Goal: Transaction & Acquisition: Purchase product/service

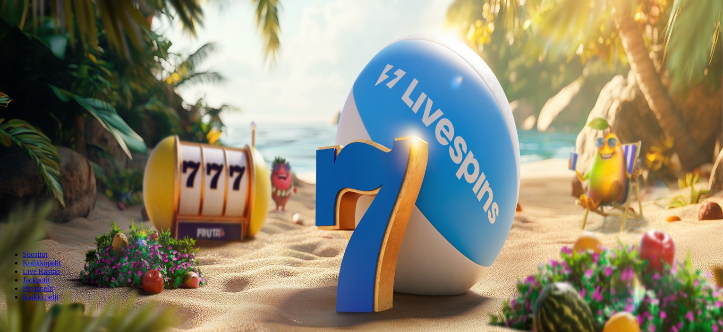
click at [70, 39] on button "Kirjaudu" at bounding box center [65, 34] width 31 height 10
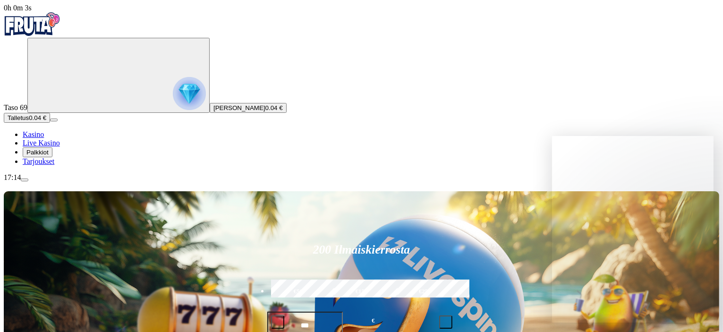
click at [29, 121] on span "Talletus" at bounding box center [18, 117] width 21 height 7
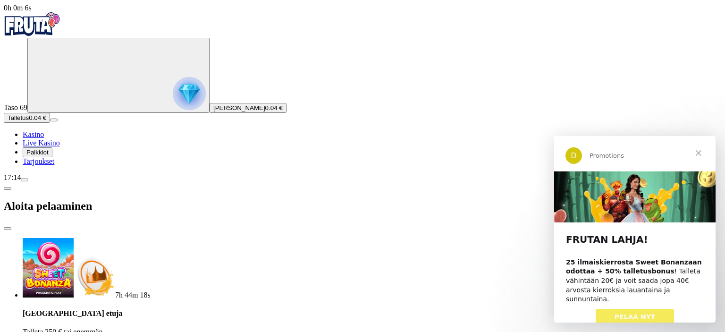
click at [703, 152] on span "Sulje" at bounding box center [699, 153] width 34 height 34
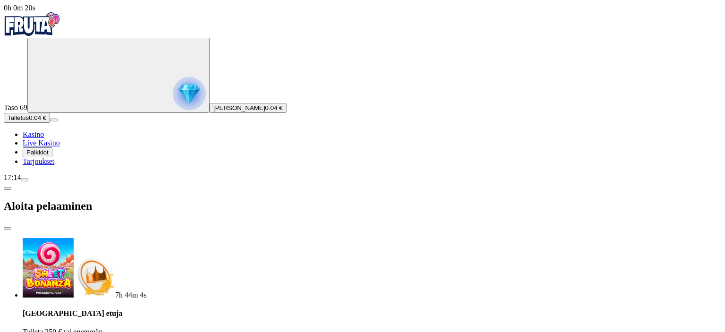
type input "*"
type input "**"
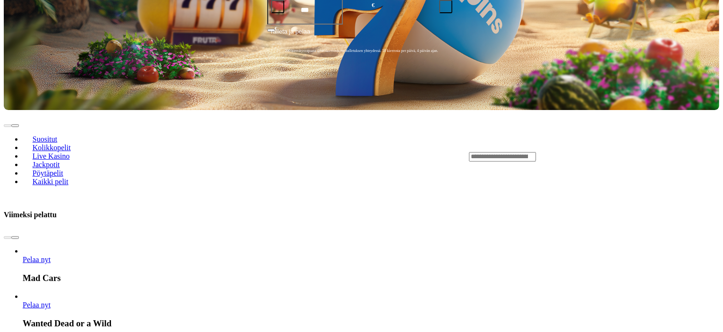
scroll to position [378, 0]
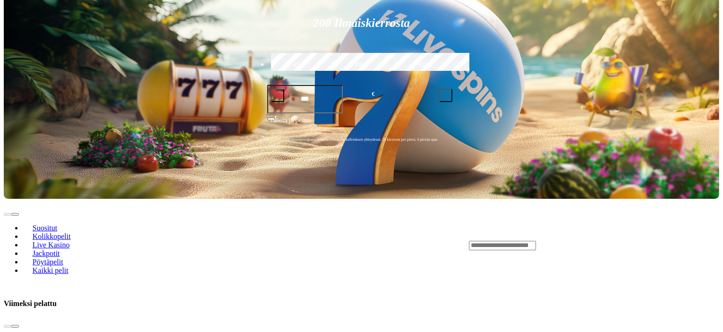
scroll to position [331, 0]
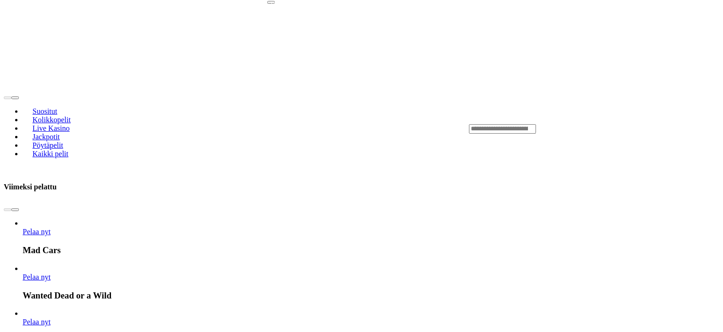
scroll to position [378, 0]
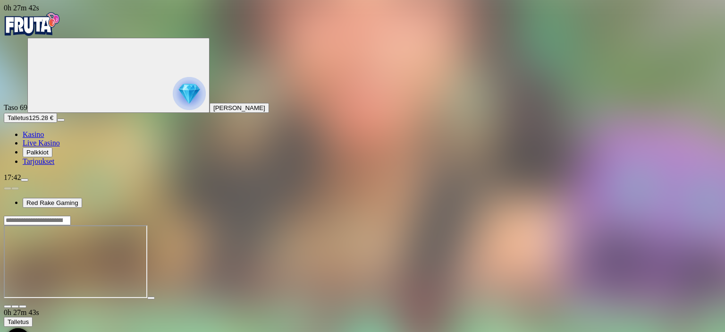
click at [8, 306] on span "close icon" at bounding box center [8, 306] width 0 height 0
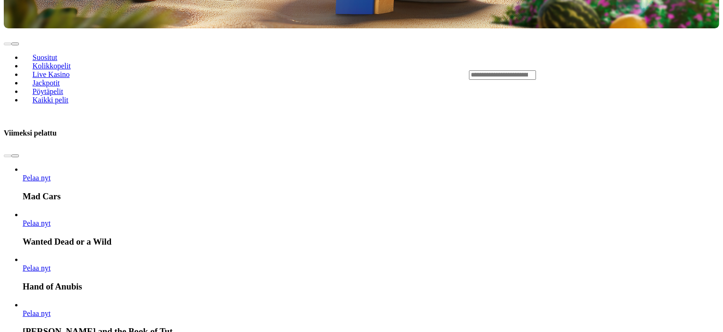
scroll to position [425, 0]
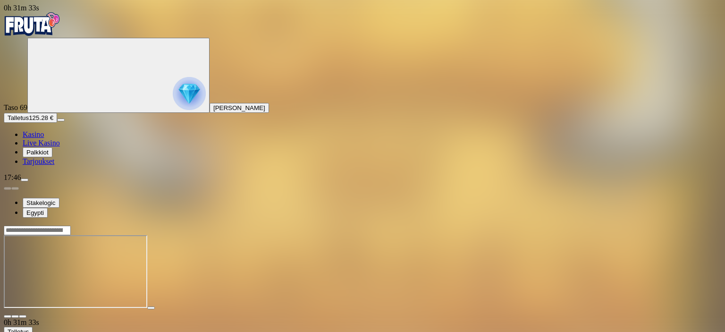
click at [8, 316] on span "close icon" at bounding box center [8, 316] width 0 height 0
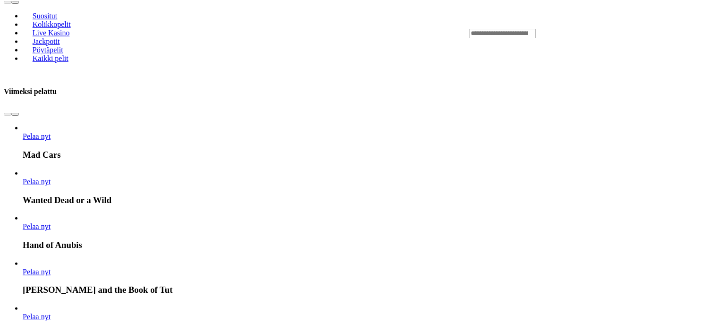
scroll to position [472, 0]
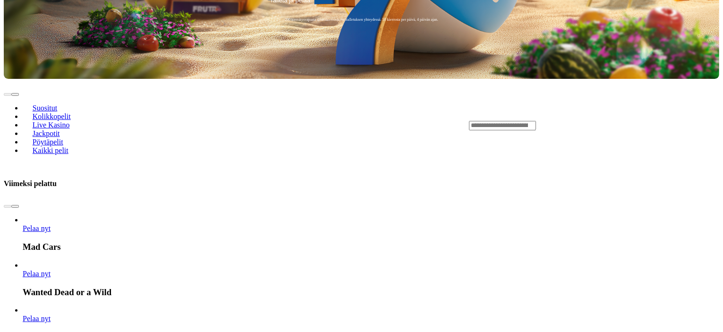
scroll to position [425, 0]
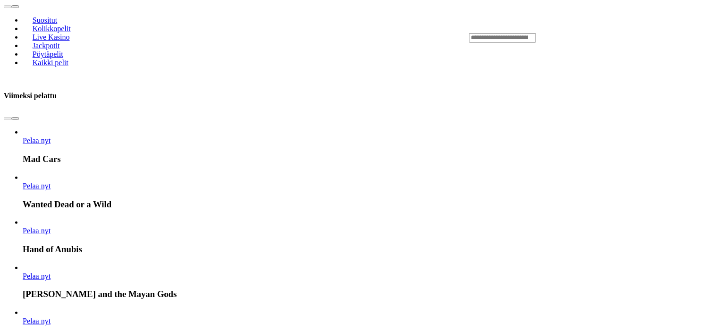
scroll to position [378, 0]
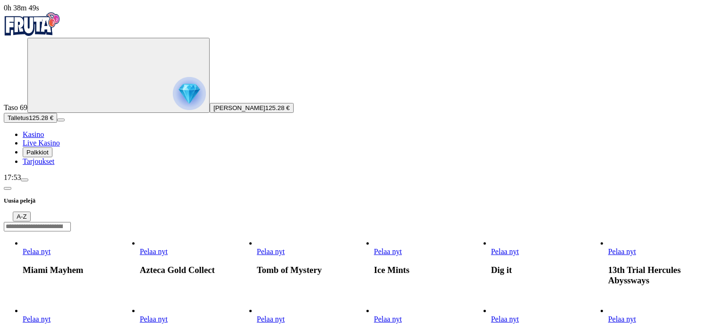
click at [140, 323] on link "Fire Pig Push Ways" at bounding box center [140, 323] width 0 height 0
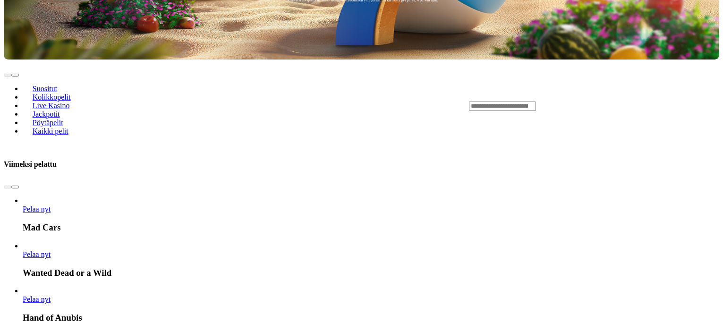
scroll to position [425, 0]
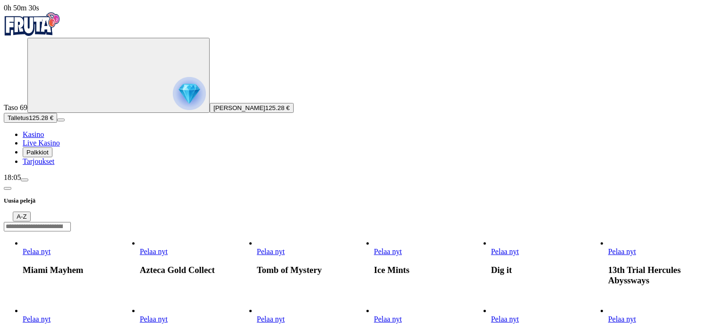
scroll to position [94, 0]
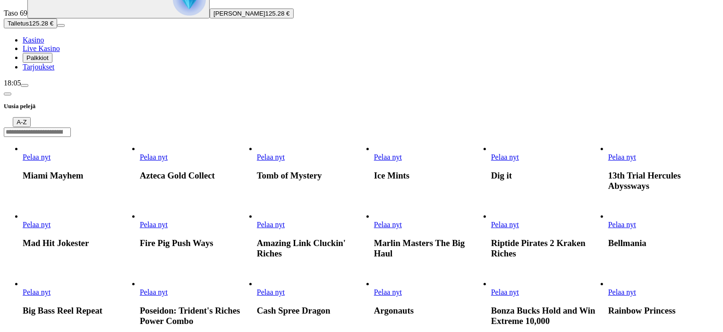
click at [491, 229] on link "Riptide Pirates 2 Kraken Riches" at bounding box center [491, 229] width 0 height 0
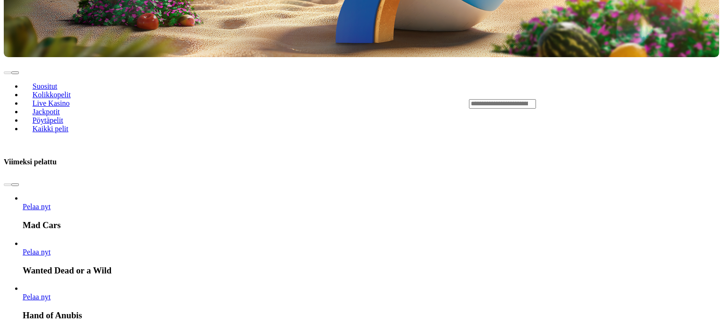
scroll to position [378, 0]
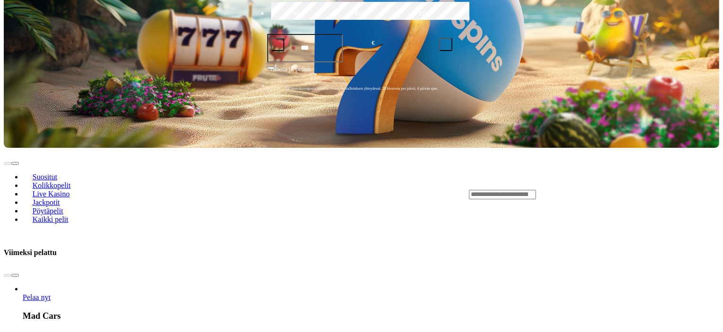
scroll to position [283, 0]
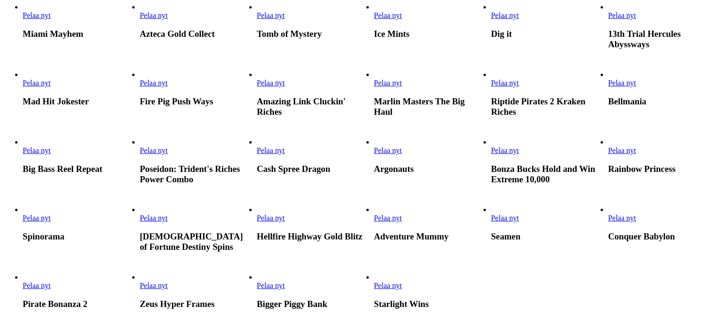
scroll to position [94, 0]
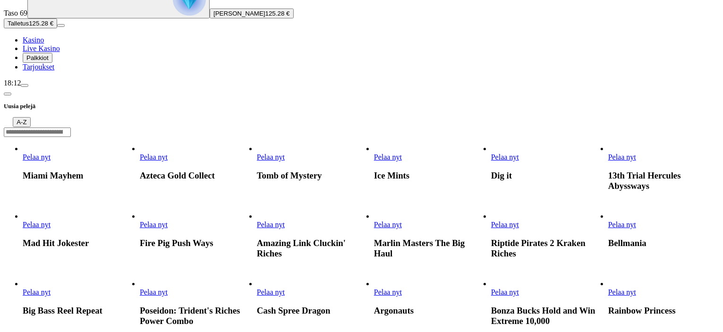
click at [608, 229] on link "Bellmania" at bounding box center [608, 229] width 0 height 0
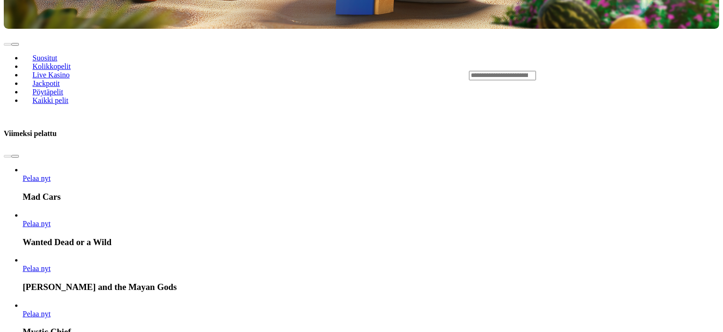
scroll to position [425, 0]
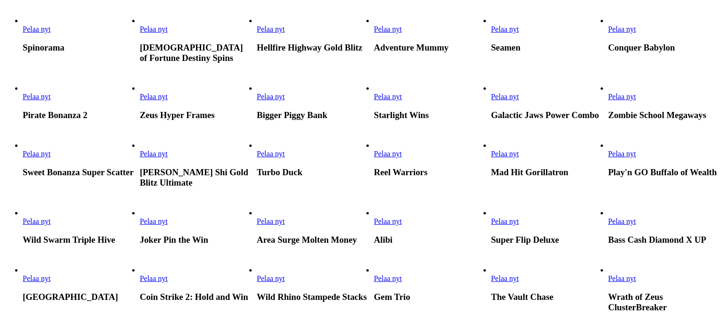
scroll to position [331, 0]
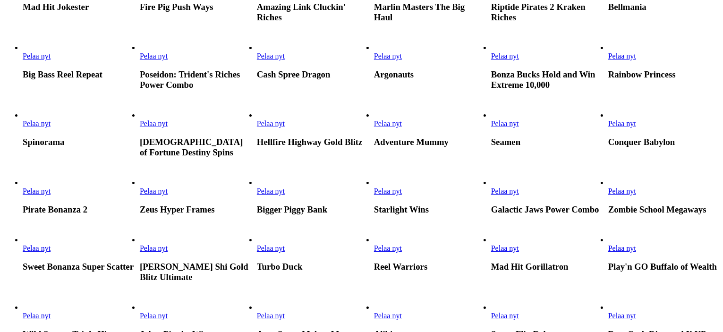
click at [257, 128] on link "Hellfire Highway Gold Blitz" at bounding box center [257, 128] width 0 height 0
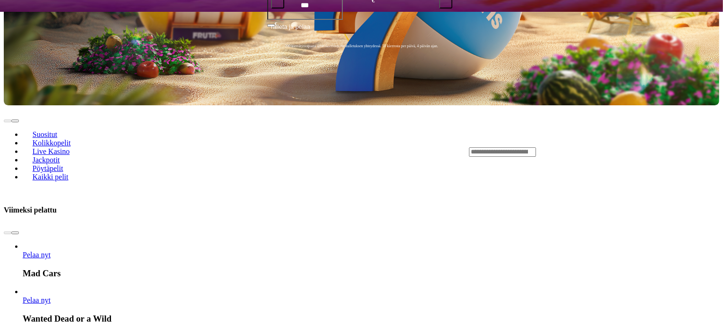
scroll to position [378, 0]
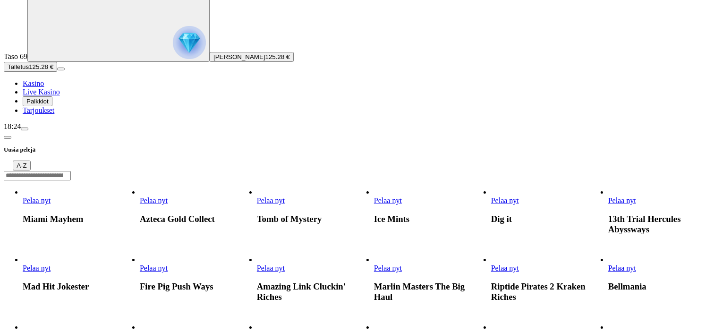
scroll to position [47, 0]
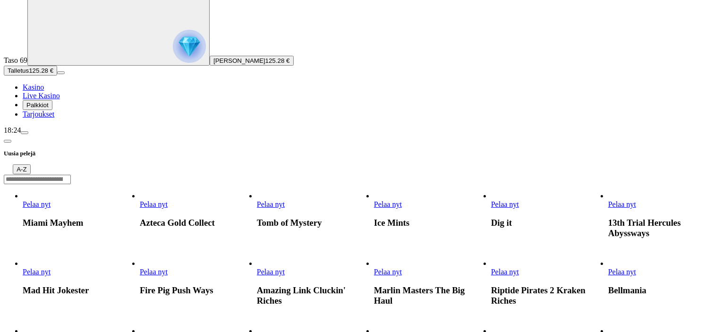
click at [374, 276] on link "Marlin Masters The Big Haul" at bounding box center [374, 276] width 0 height 0
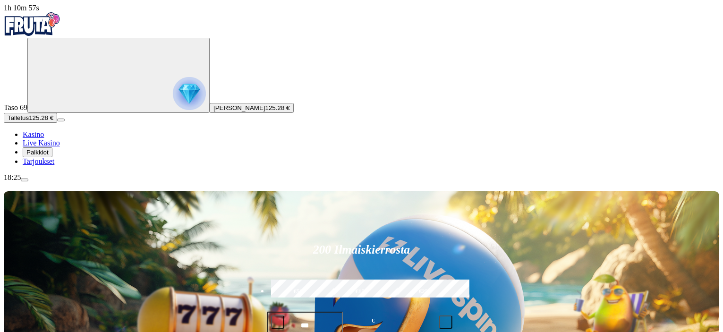
scroll to position [142, 0]
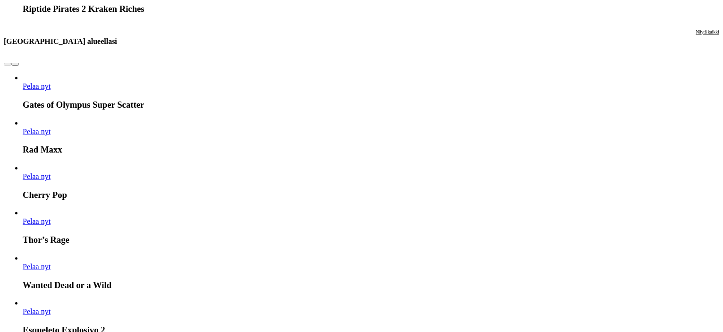
scroll to position [1039, 0]
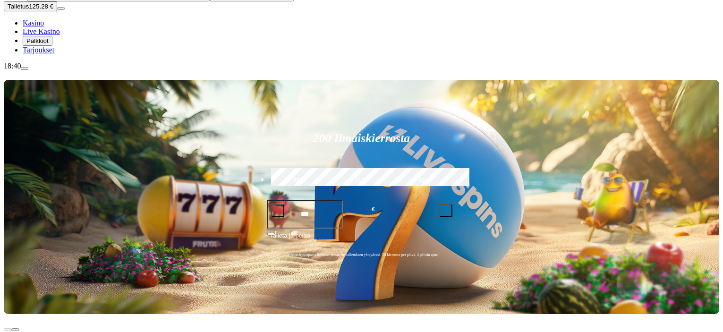
scroll to position [189, 0]
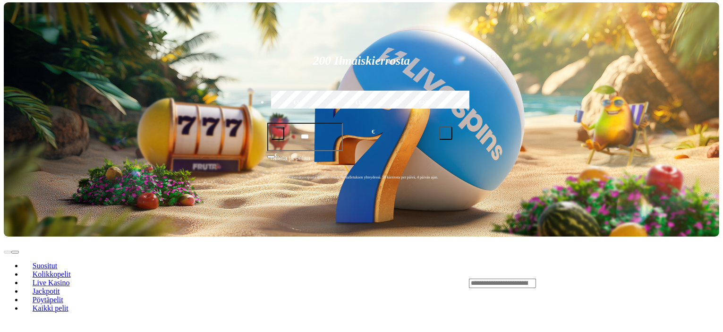
click at [75, 270] on span "Kolikkopelit" at bounding box center [52, 274] width 46 height 8
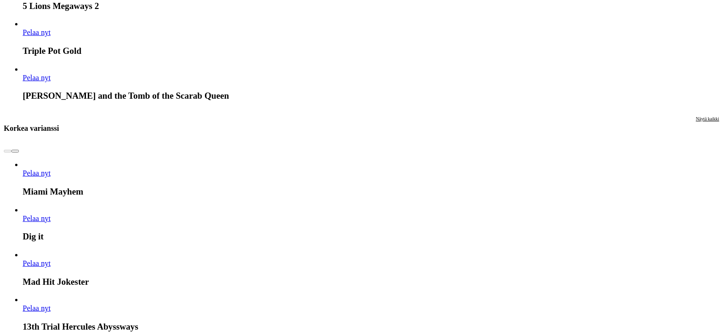
scroll to position [897, 0]
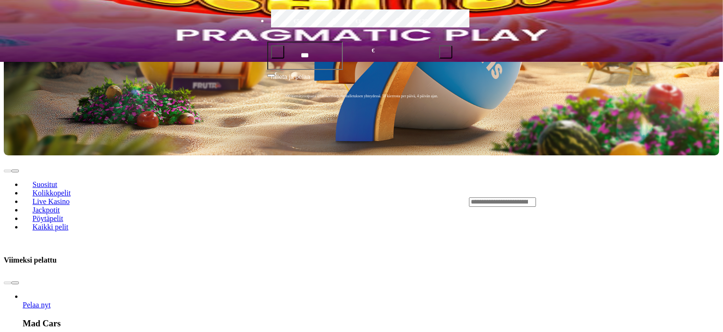
scroll to position [142, 0]
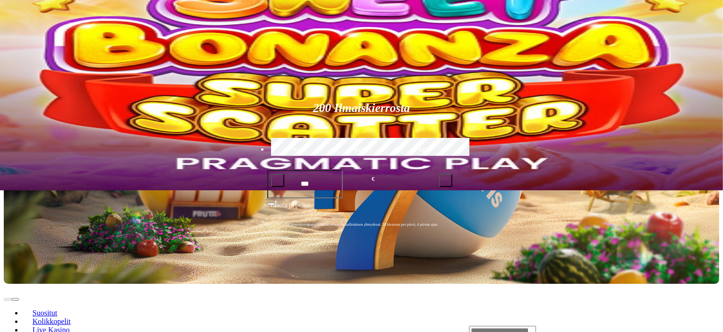
click at [75, 317] on span "Kolikkopelit" at bounding box center [52, 321] width 46 height 8
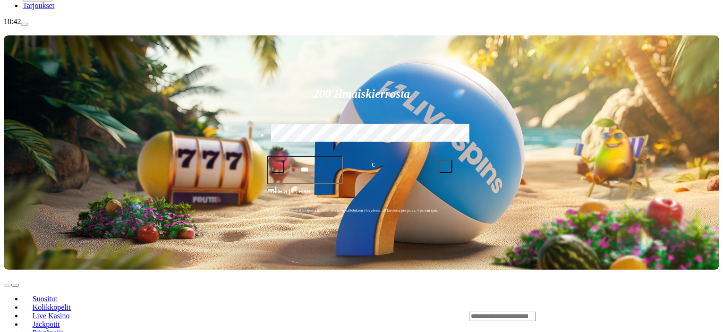
scroll to position [189, 0]
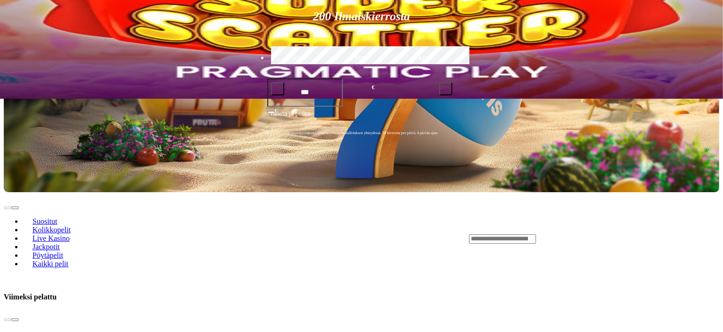
scroll to position [142, 0]
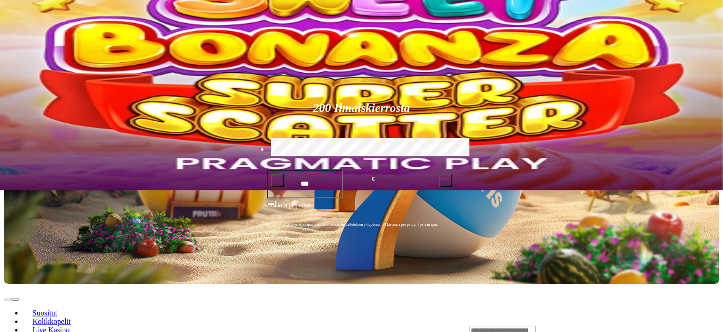
click at [75, 317] on span "Kolikkopelit" at bounding box center [52, 321] width 46 height 8
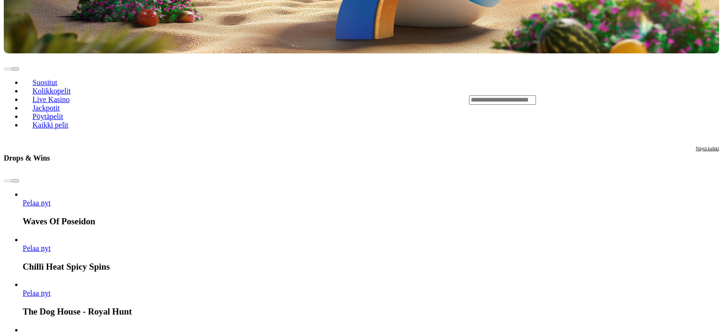
scroll to position [472, 0]
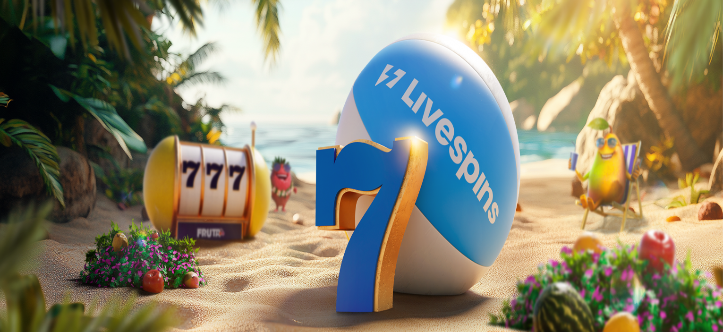
click at [50, 123] on button "Talletus 0.29 €" at bounding box center [27, 118] width 46 height 10
type input "*"
type input "**"
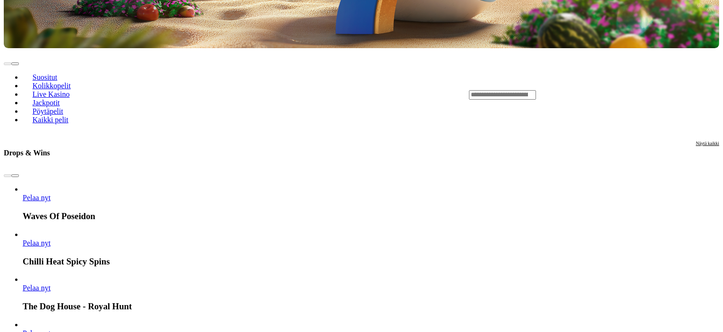
scroll to position [378, 0]
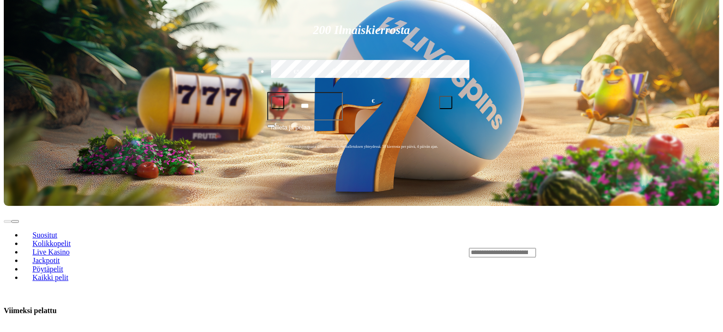
scroll to position [142, 0]
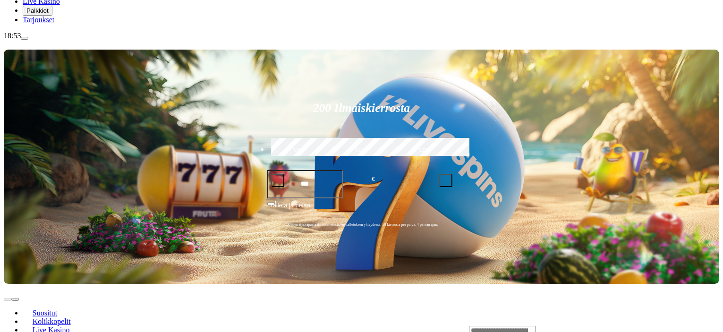
click at [75, 317] on span "Kolikkopelit" at bounding box center [52, 321] width 46 height 8
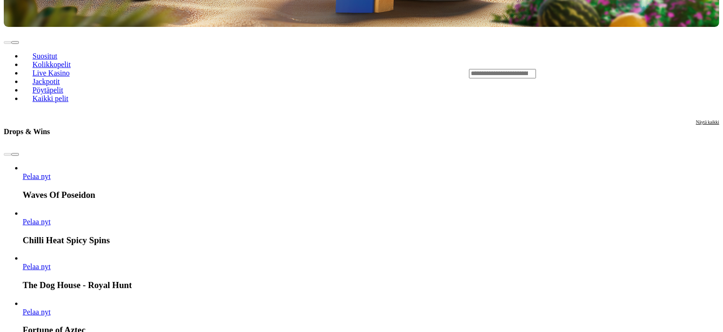
scroll to position [472, 0]
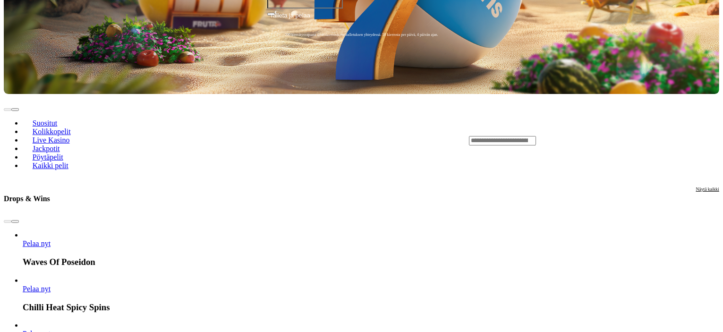
scroll to position [378, 0]
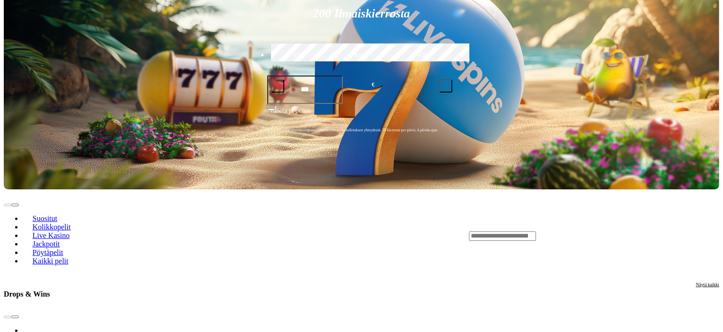
scroll to position [425, 0]
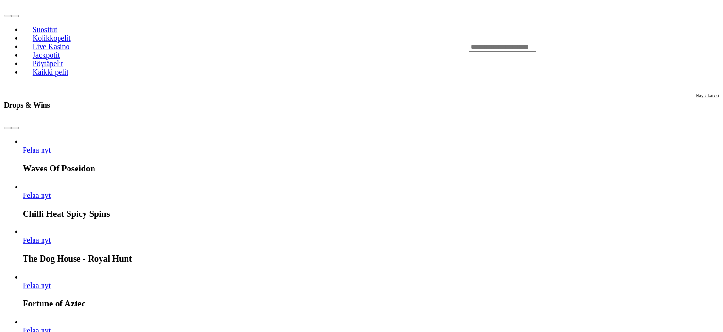
scroll to position [567, 0]
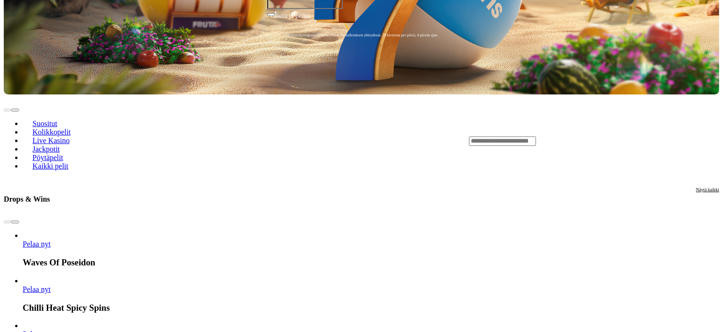
scroll to position [378, 0]
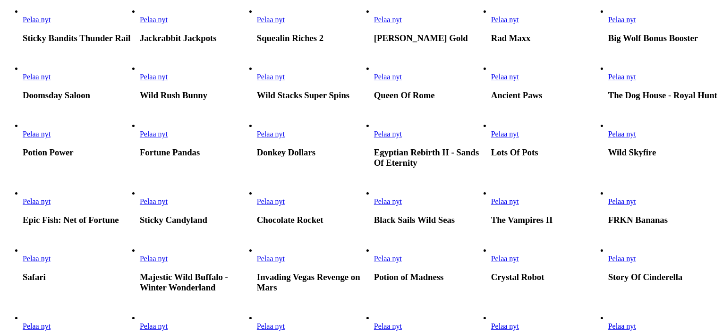
scroll to position [425, 0]
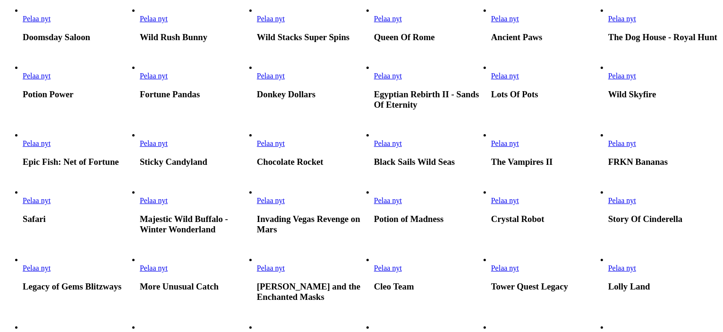
click at [374, 23] on link "Queen Of Rome" at bounding box center [374, 23] width 0 height 0
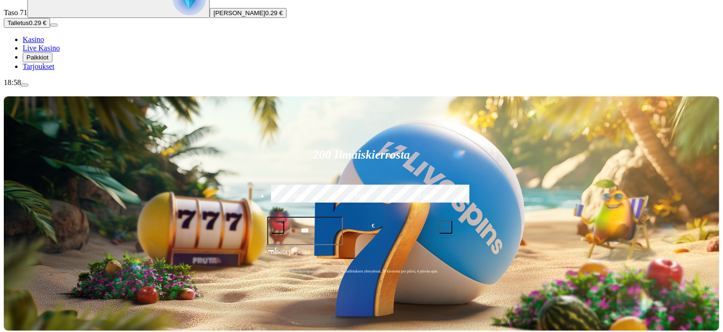
scroll to position [94, 0]
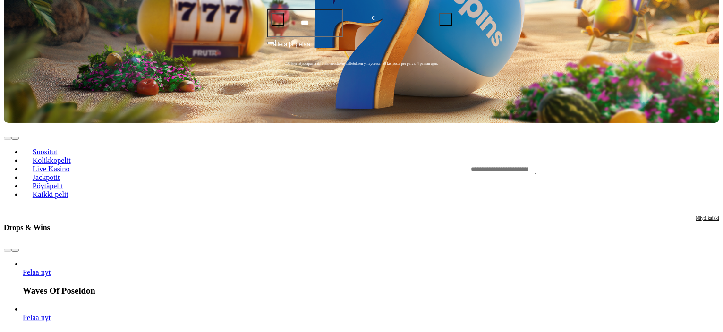
scroll to position [378, 0]
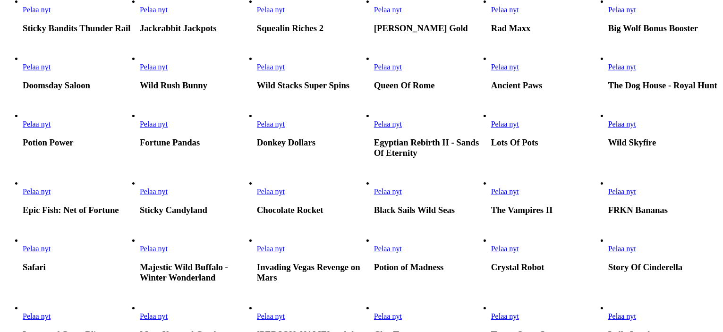
scroll to position [378, 0]
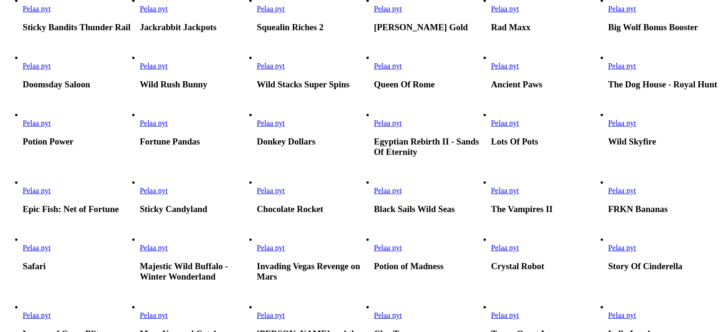
click at [491, 70] on link "Ancient Paws" at bounding box center [491, 70] width 0 height 0
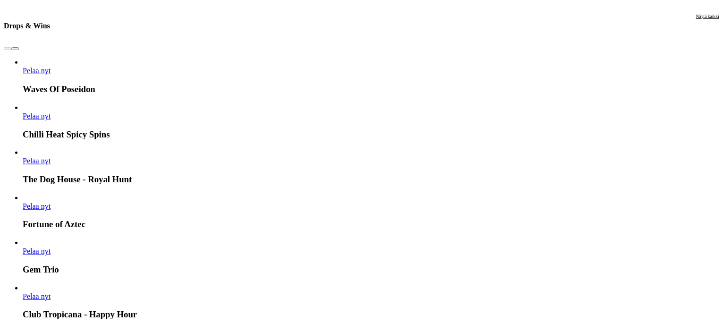
scroll to position [425, 0]
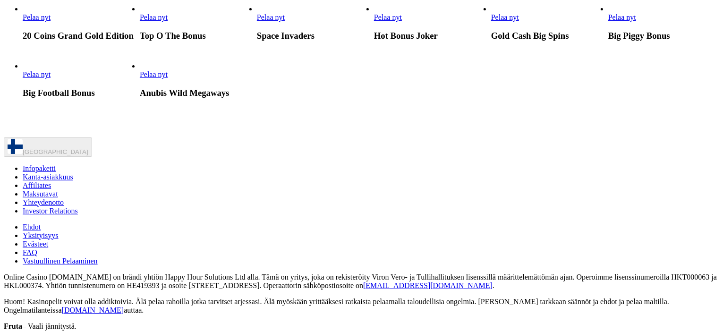
scroll to position [803, 0]
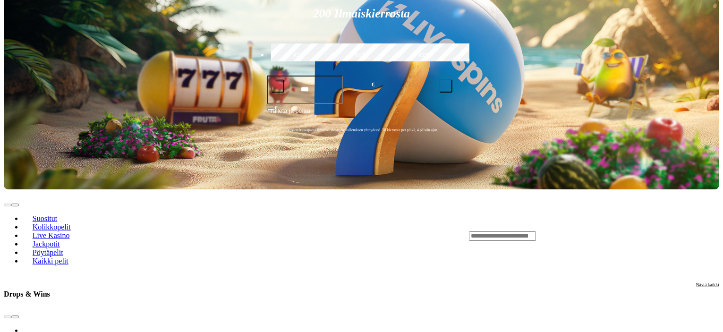
scroll to position [425, 0]
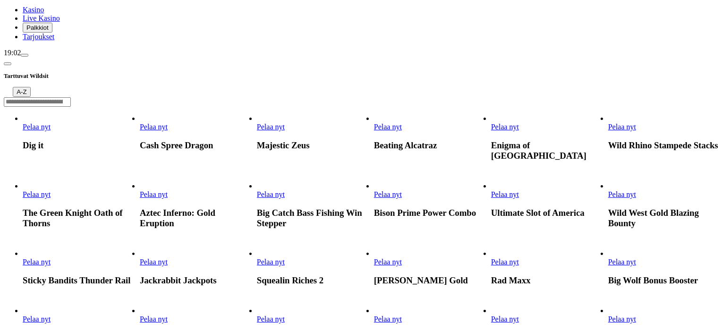
scroll to position [189, 0]
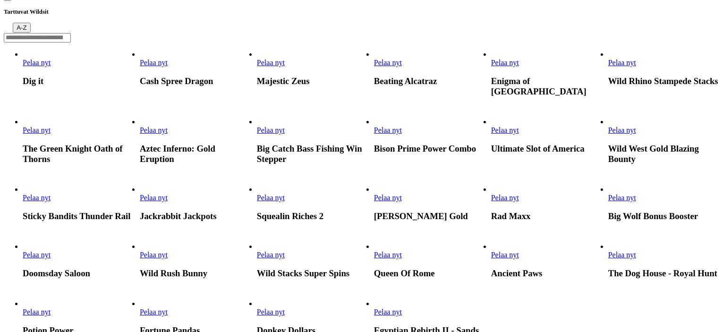
click at [608, 202] on link "Big Wolf Bonus Booster" at bounding box center [608, 202] width 0 height 0
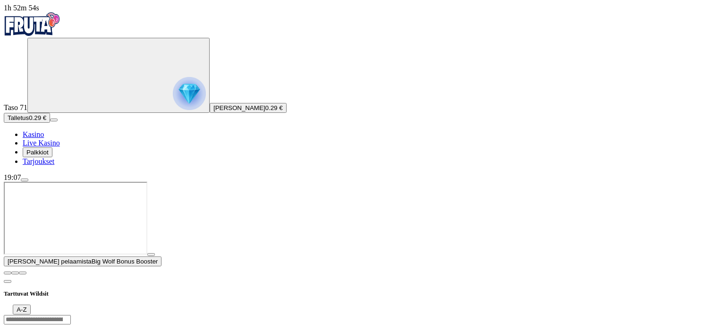
click at [8, 273] on span "close icon" at bounding box center [8, 273] width 0 height 0
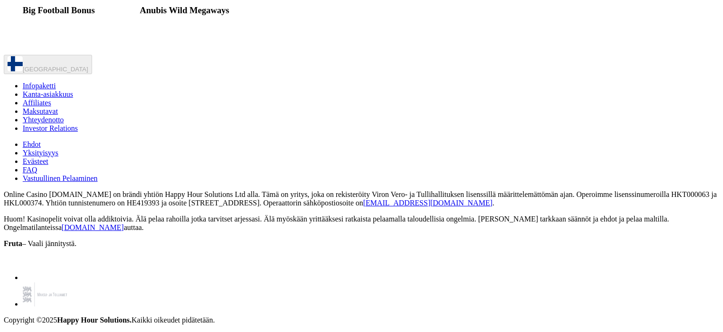
scroll to position [897, 0]
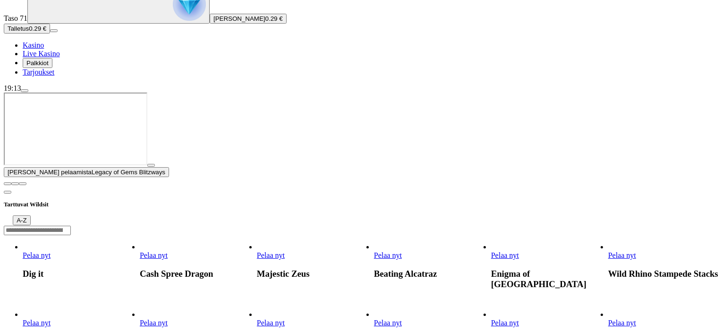
scroll to position [189, 0]
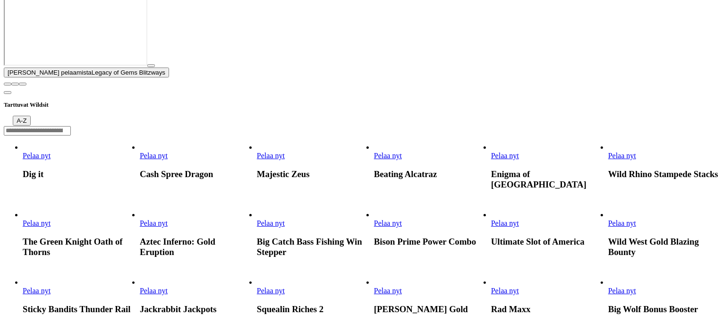
click at [11, 85] on button "button" at bounding box center [8, 84] width 8 height 3
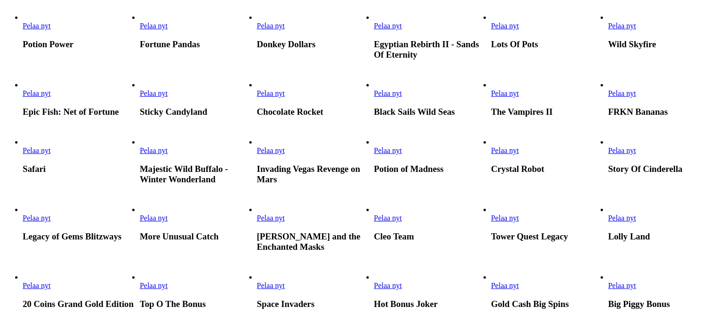
scroll to position [472, 0]
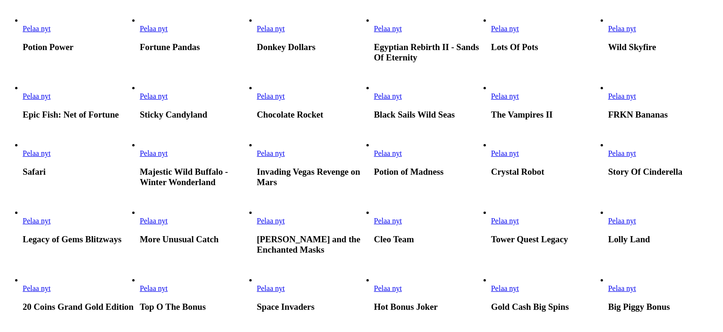
click at [257, 33] on link "Donkey Dollars" at bounding box center [257, 33] width 0 height 0
